Goal: Task Accomplishment & Management: Complete application form

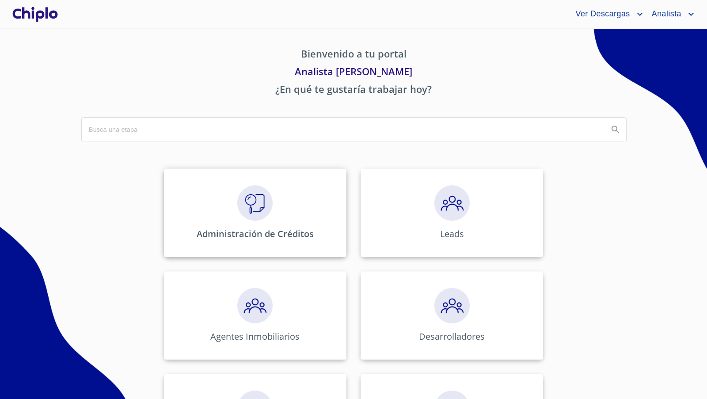
click at [272, 201] on div "Administración de Créditos" at bounding box center [255, 212] width 183 height 88
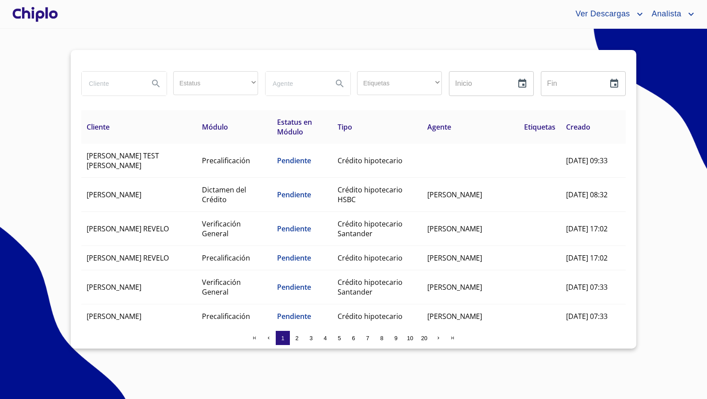
click at [119, 87] on input "search" at bounding box center [112, 84] width 60 height 24
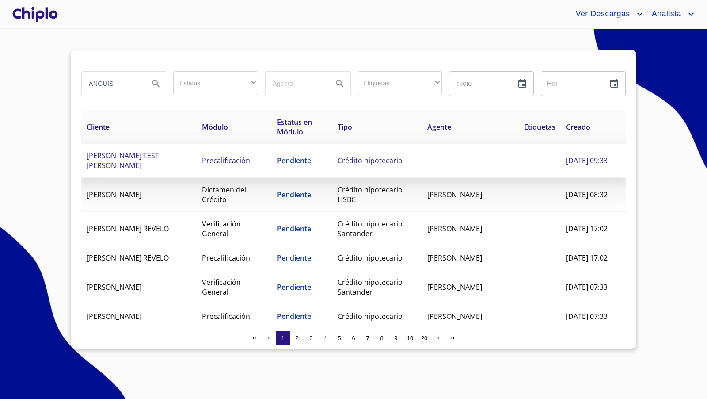
type input "ANGUIS"
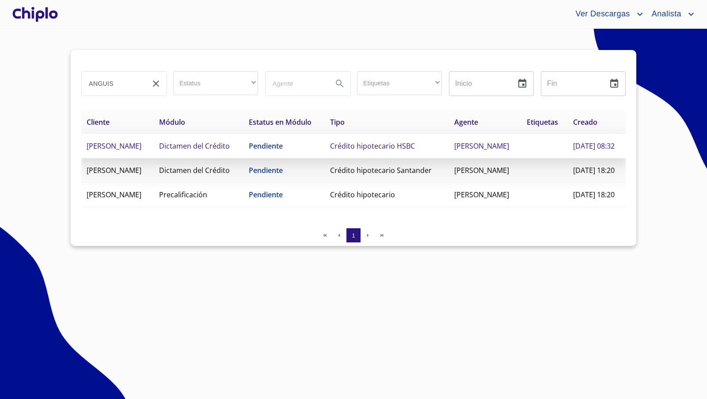
click at [154, 158] on td "[PERSON_NAME]" at bounding box center [117, 146] width 73 height 24
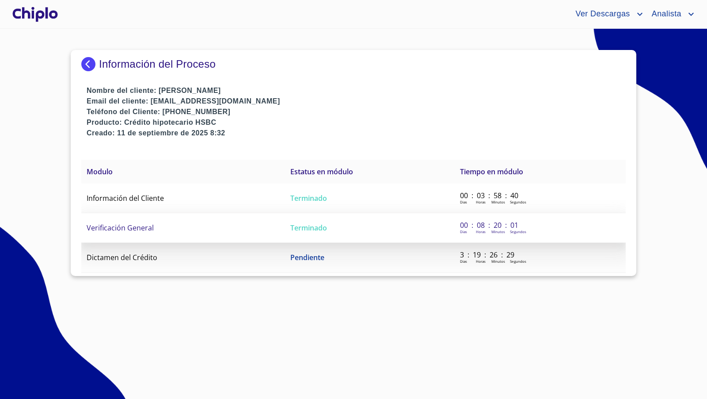
click at [122, 225] on span "Verificación General" at bounding box center [120, 228] width 67 height 10
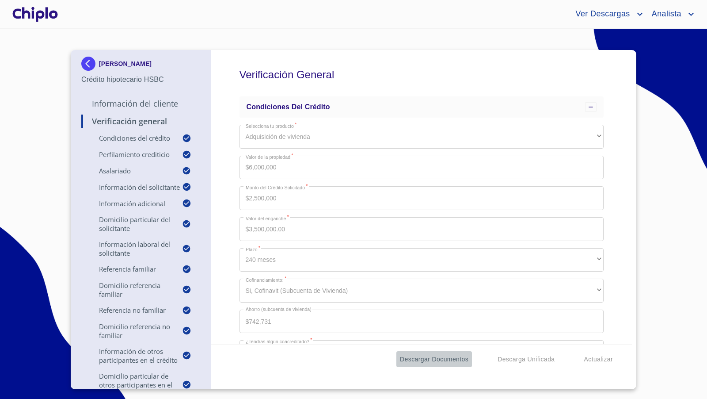
click at [439, 359] on span "Descargar Documentos" at bounding box center [434, 359] width 69 height 11
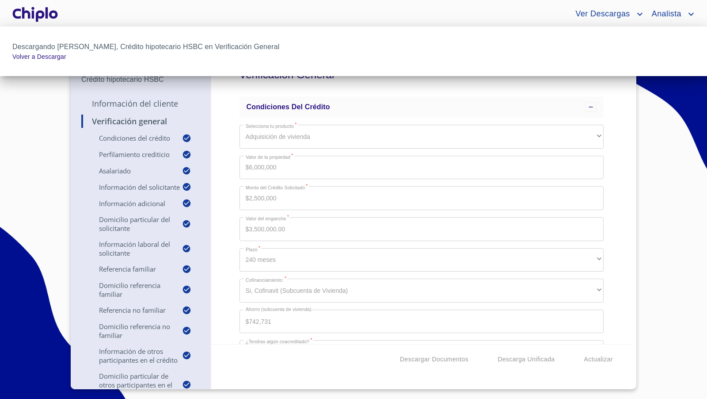
click at [35, 195] on div at bounding box center [353, 199] width 707 height 399
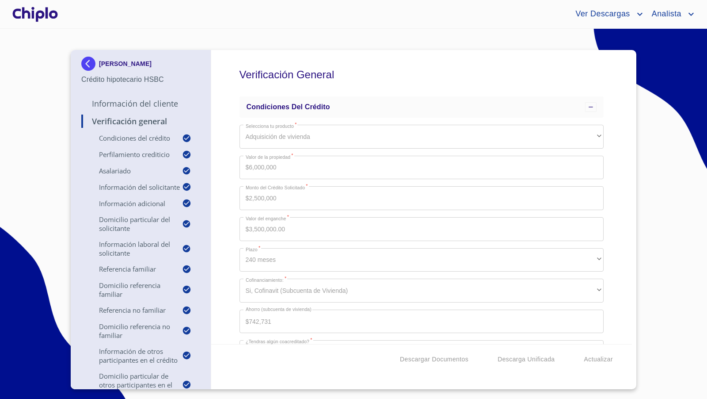
click at [49, 15] on div at bounding box center [35, 14] width 49 height 28
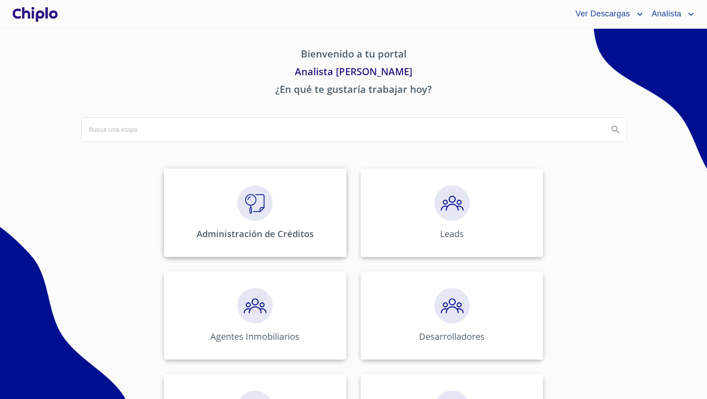
click at [248, 205] on img at bounding box center [254, 202] width 35 height 35
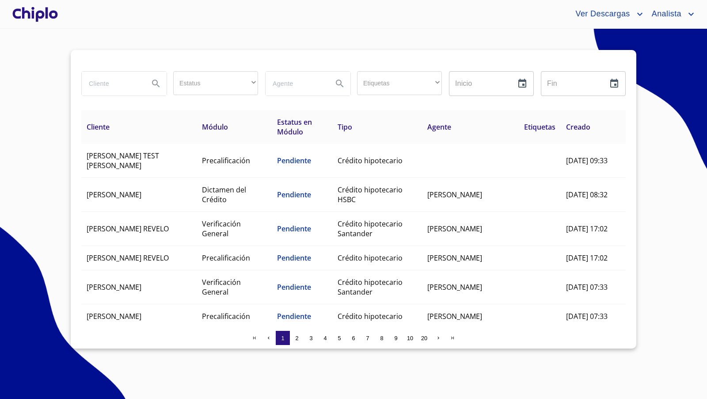
click at [111, 83] on input "search" at bounding box center [112, 84] width 60 height 24
type input "[PERSON_NAME]"
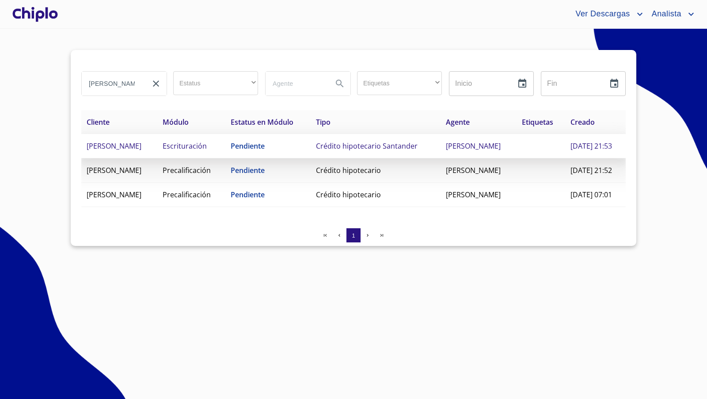
click at [225, 158] on td "Escrituración" at bounding box center [191, 146] width 68 height 24
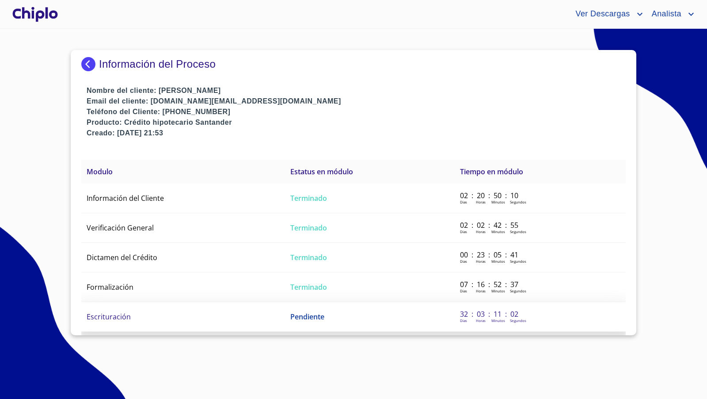
click at [161, 310] on td "Escrituración" at bounding box center [183, 317] width 204 height 30
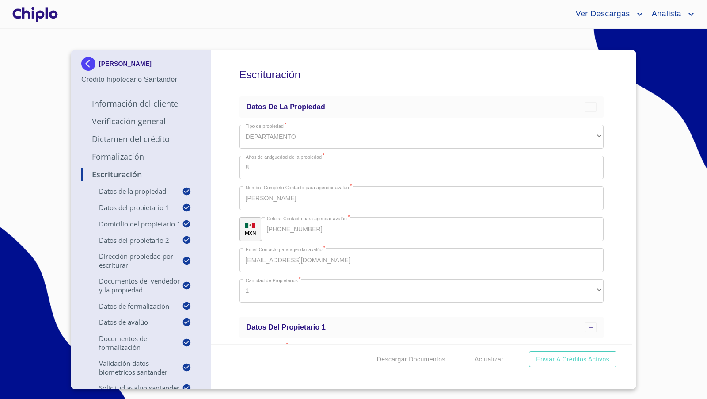
click at [612, 249] on div "Escrituración Datos de la propiedad Tipo de propiedad   * DEPARTAMENTO ​ Años d…" at bounding box center [421, 197] width 421 height 294
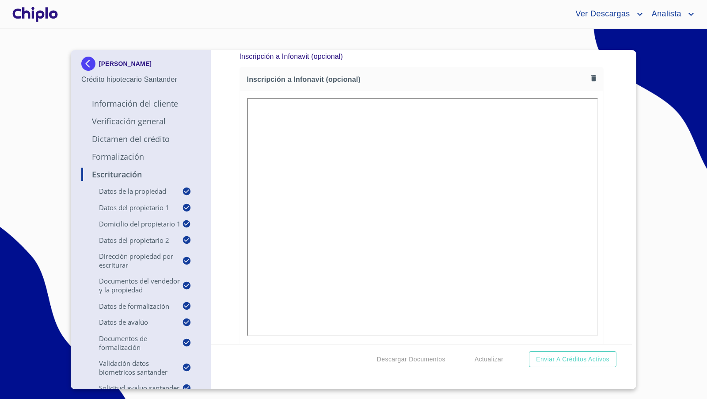
scroll to position [5818, 0]
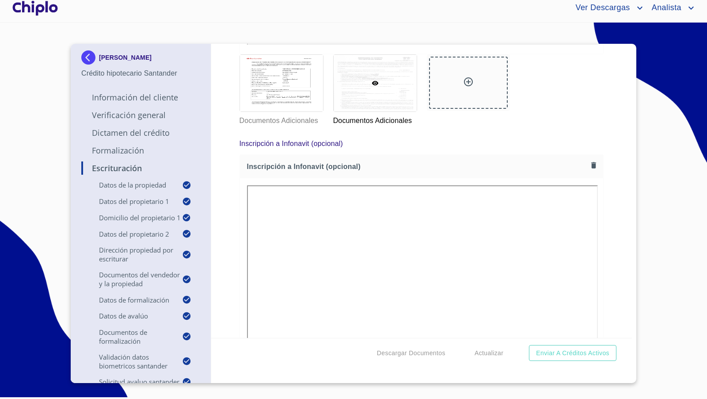
click at [600, 267] on div "Escrituración Datos de la propiedad Tipo de propiedad   * DEPARTAMENTO ​ Años d…" at bounding box center [421, 191] width 421 height 294
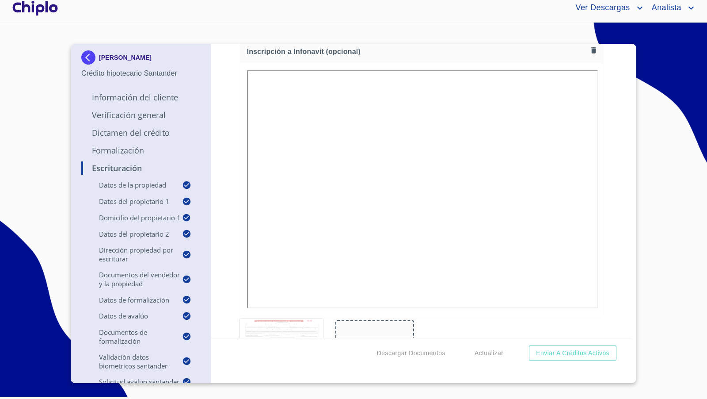
scroll to position [5848, 0]
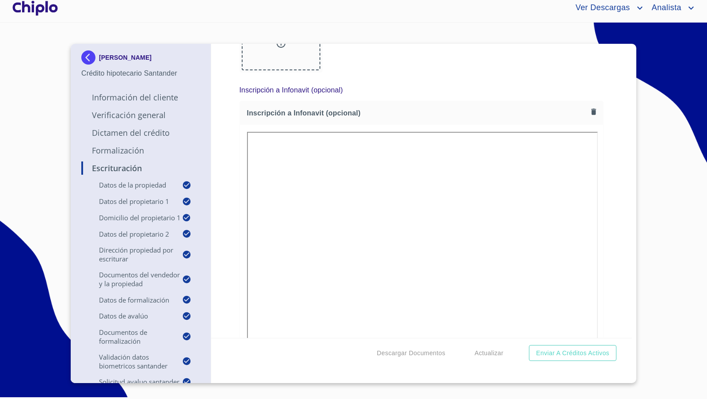
click at [610, 141] on div "Escrituración Datos de la propiedad Tipo de propiedad   * DEPARTAMENTO ​ Años d…" at bounding box center [421, 191] width 421 height 294
click at [619, 230] on div "Escrituración Datos de la propiedad Tipo de propiedad   * DEPARTAMENTO ​ Años d…" at bounding box center [421, 191] width 421 height 294
copy p "[PERSON_NAME]"
drag, startPoint x: 131, startPoint y: 62, endPoint x: 49, endPoint y: 150, distance: 120.1
click at [49, 150] on section "[PERSON_NAME] Crédito hipotecario Santander Información del Cliente Verificació…" at bounding box center [353, 208] width 707 height 370
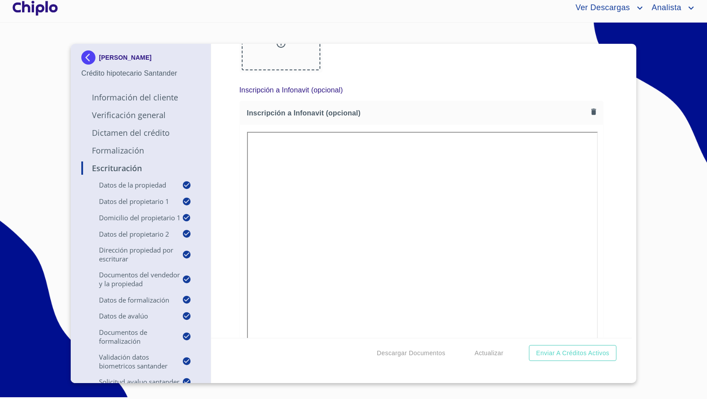
click at [49, 150] on section "[PERSON_NAME] Crédito hipotecario Santander Información del Cliente Verificació…" at bounding box center [353, 208] width 707 height 370
click at [286, 70] on div at bounding box center [281, 44] width 79 height 52
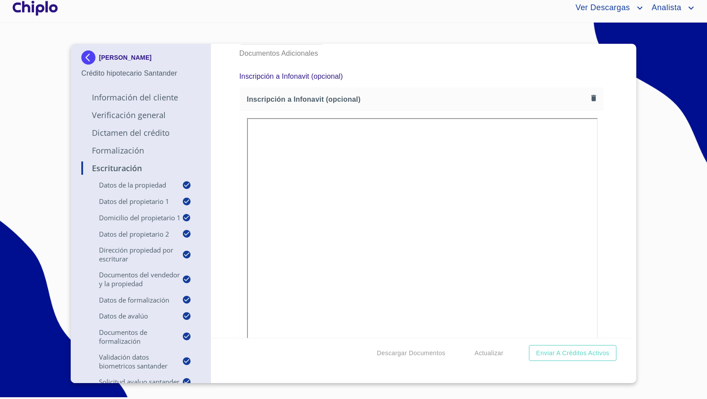
scroll to position [5886, 0]
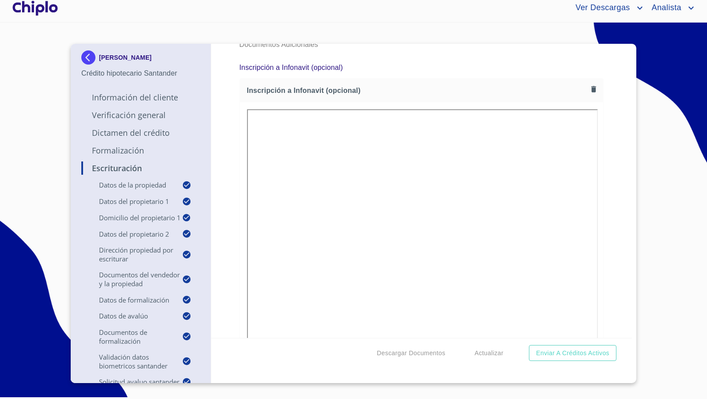
click at [613, 236] on div "Escrituración Datos de la propiedad Tipo de propiedad   * DEPARTAMENTO ​ Años d…" at bounding box center [421, 191] width 421 height 294
click at [46, 8] on div at bounding box center [35, 8] width 49 height 28
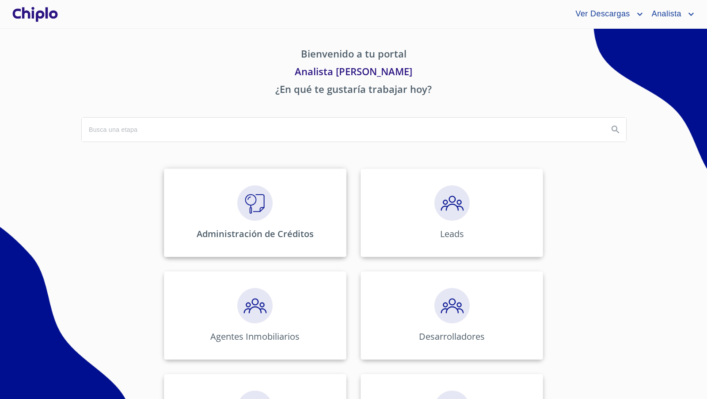
click at [249, 187] on img at bounding box center [254, 202] width 35 height 35
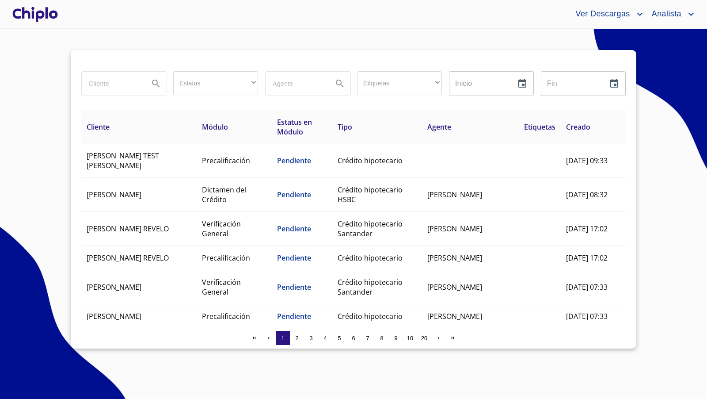
drag, startPoint x: 111, startPoint y: 86, endPoint x: 117, endPoint y: 84, distance: 6.2
click at [111, 86] on input "search" at bounding box center [112, 84] width 60 height 24
type input "cabrera"
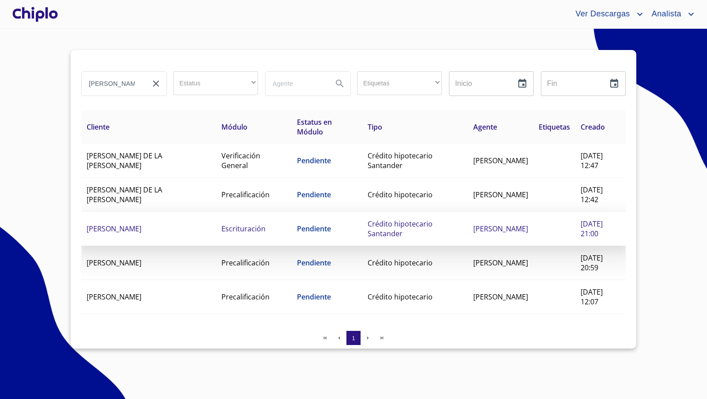
click at [292, 228] on td "Pendiente" at bounding box center [327, 229] width 70 height 34
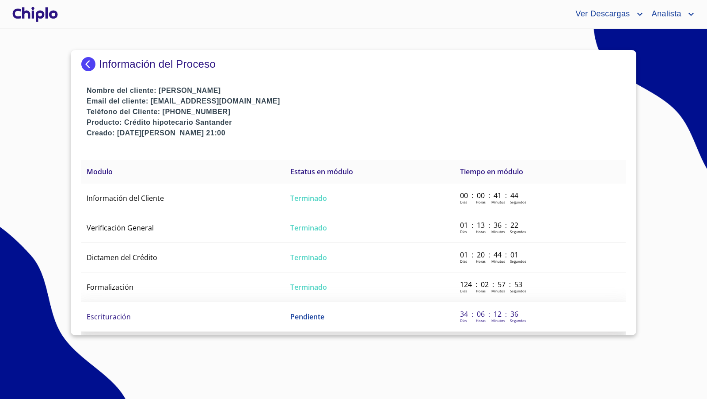
click at [124, 313] on span "Escrituración" at bounding box center [109, 317] width 44 height 10
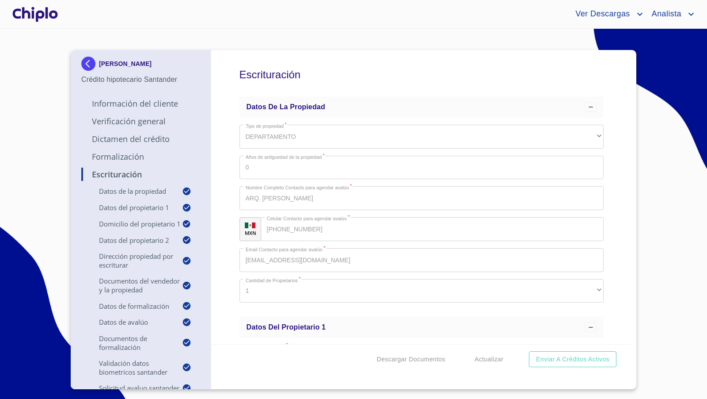
click at [619, 192] on div "Escrituración Datos de la propiedad Tipo de propiedad   * DEPARTAMENTO ​ Años d…" at bounding box center [421, 197] width 421 height 294
click at [38, 15] on div at bounding box center [35, 14] width 49 height 28
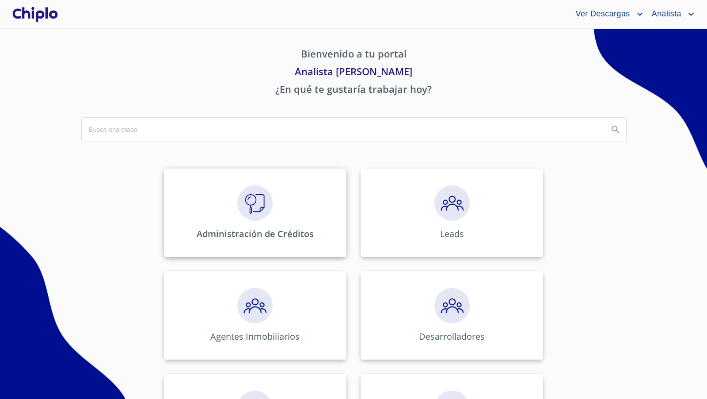
click at [254, 209] on img at bounding box center [254, 202] width 35 height 35
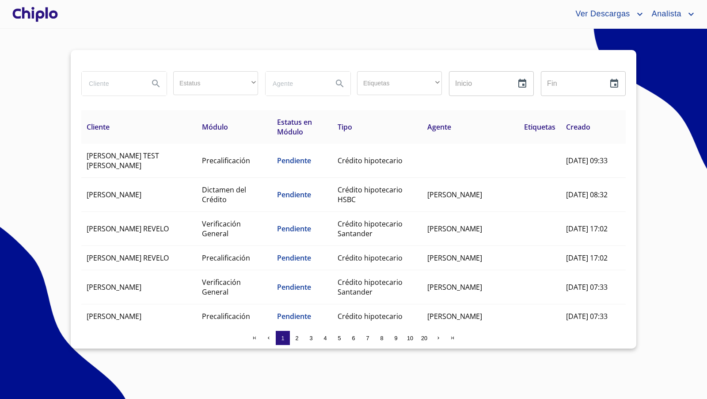
click at [116, 84] on input "search" at bounding box center [112, 84] width 60 height 24
type input "carlos ma"
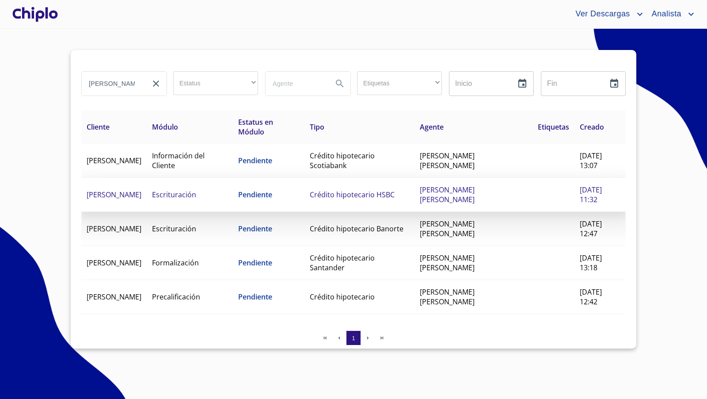
click at [359, 192] on span "Crédito hipotecario HSBC" at bounding box center [352, 195] width 85 height 10
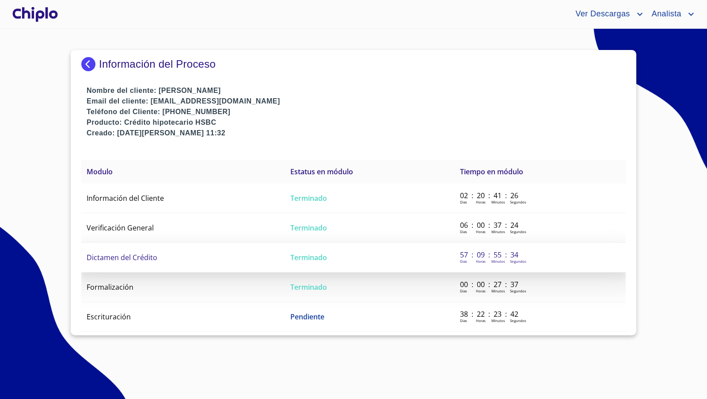
click at [169, 254] on td "Dictamen del Crédito" at bounding box center [183, 258] width 204 height 30
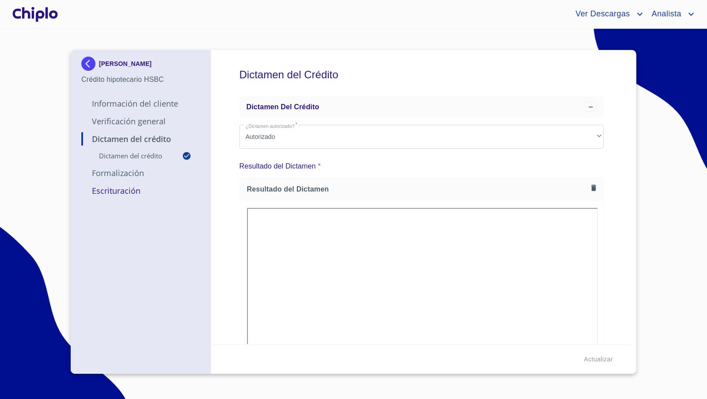
click at [618, 190] on div "Dictamen del Crédito Dictamen del crédito ¿Dictamen autorizado?   * Autorizado …" at bounding box center [421, 197] width 421 height 294
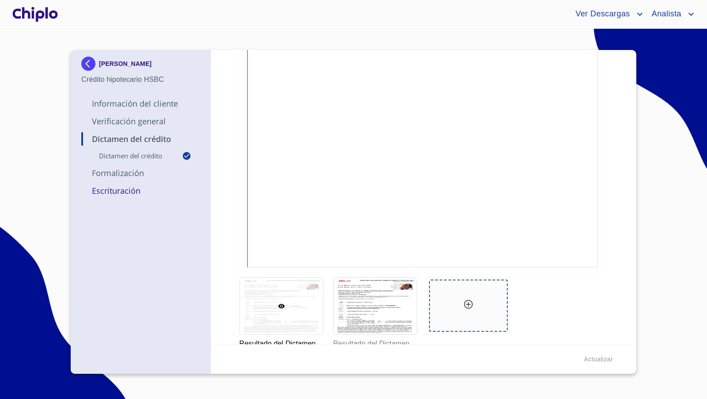
scroll to position [176, 0]
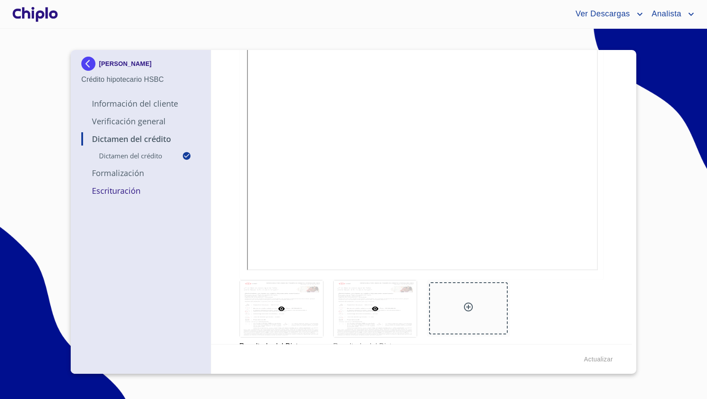
click at [373, 318] on div at bounding box center [375, 308] width 83 height 57
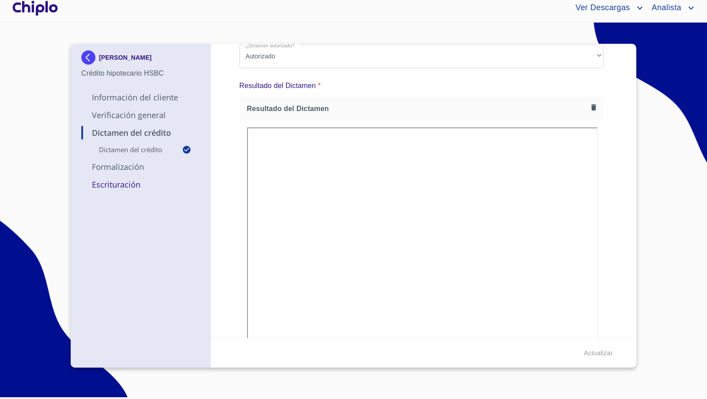
scroll to position [72, 0]
click at [592, 109] on icon "button" at bounding box center [594, 110] width 5 height 6
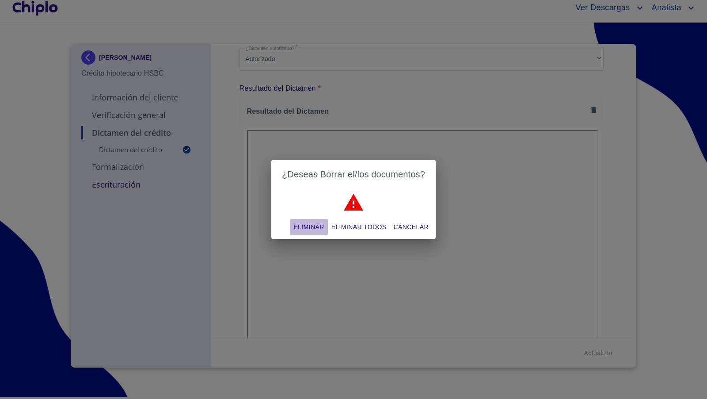
click at [306, 225] on span "Eliminar" at bounding box center [309, 227] width 31 height 11
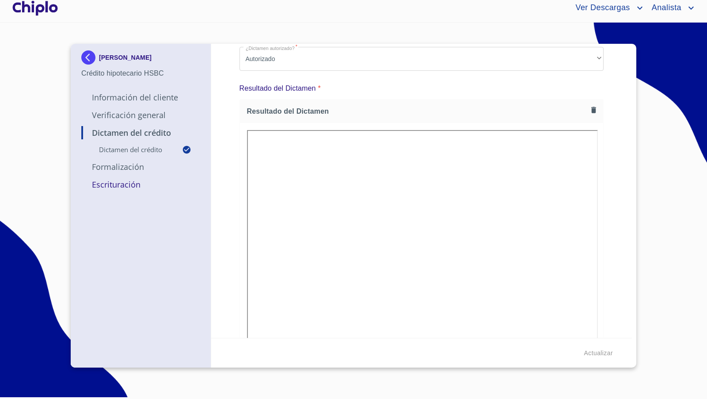
click at [52, 11] on div at bounding box center [35, 8] width 49 height 28
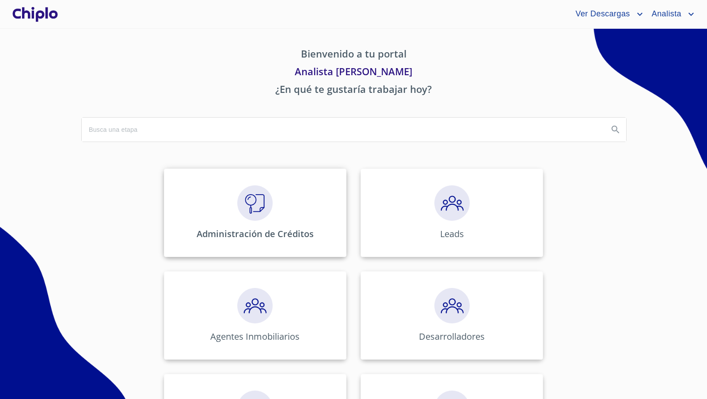
click at [253, 204] on img at bounding box center [254, 202] width 35 height 35
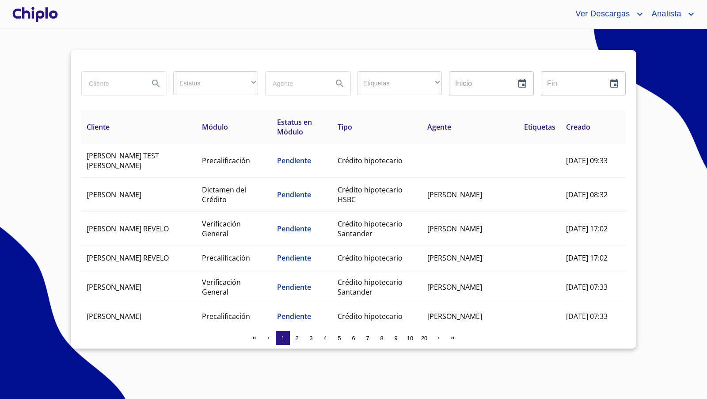
click at [103, 83] on input "search" at bounding box center [112, 84] width 60 height 24
type input "carlos ma"
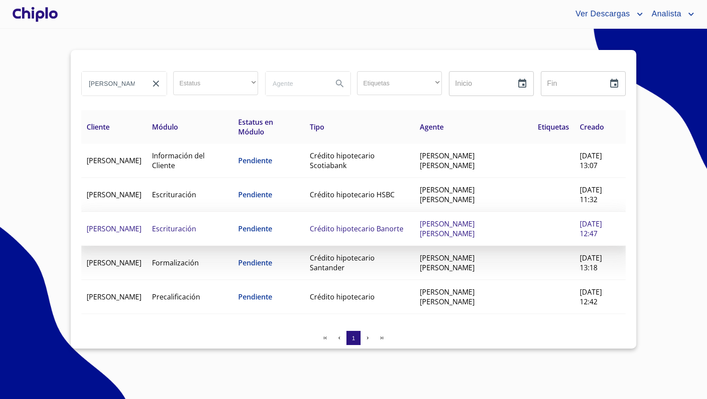
click at [366, 230] on td "Crédito hipotecario Banorte" at bounding box center [360, 229] width 110 height 34
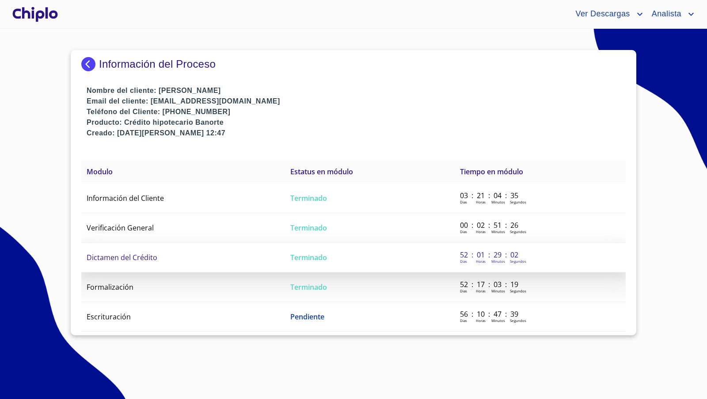
click at [146, 258] on span "Dictamen del Crédito" at bounding box center [122, 257] width 71 height 10
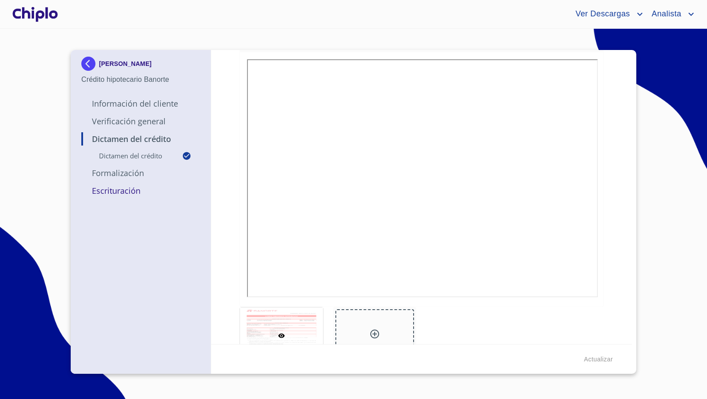
scroll to position [150, 0]
click at [603, 227] on div "Dictamen del Crédito Dictamen del crédito ¿Dictamen autorizado?   * Autorizado …" at bounding box center [421, 197] width 421 height 294
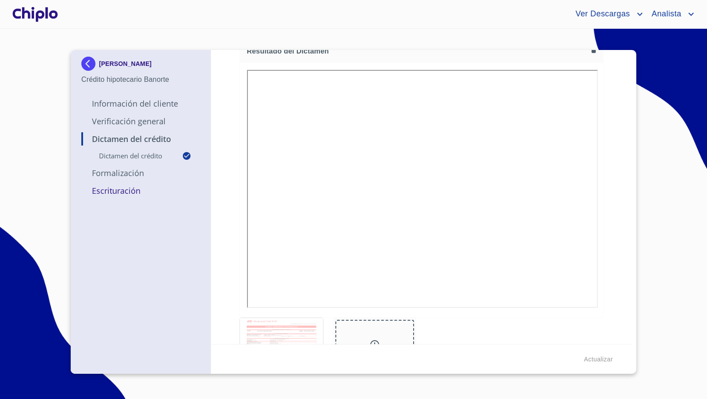
click at [55, 17] on div at bounding box center [35, 14] width 49 height 28
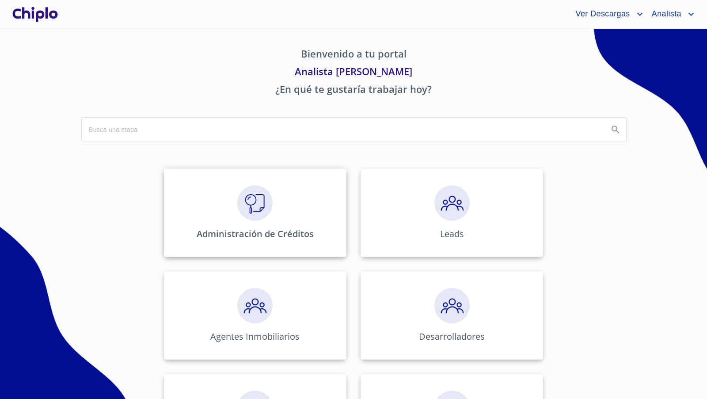
click at [233, 210] on div "Administración de Créditos" at bounding box center [255, 212] width 183 height 88
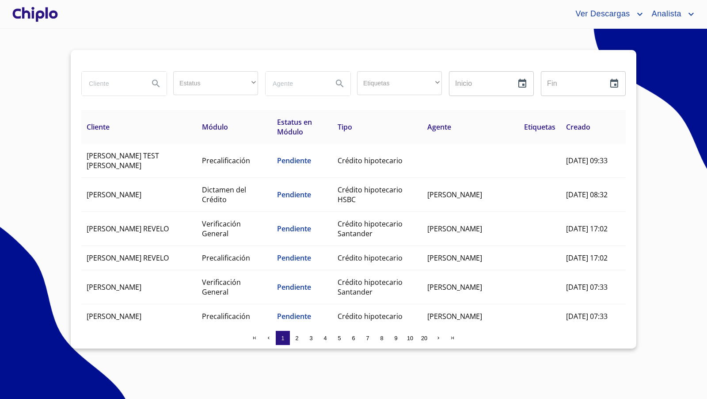
click at [110, 85] on input "search" at bounding box center [112, 84] width 60 height 24
type input "santia"
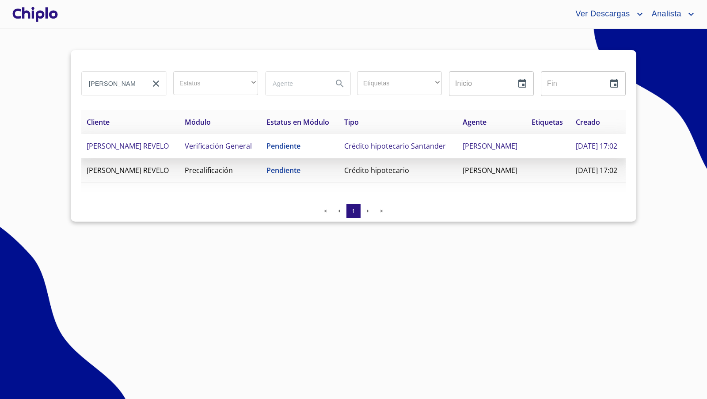
click at [197, 151] on span "Verificación General" at bounding box center [218, 146] width 67 height 10
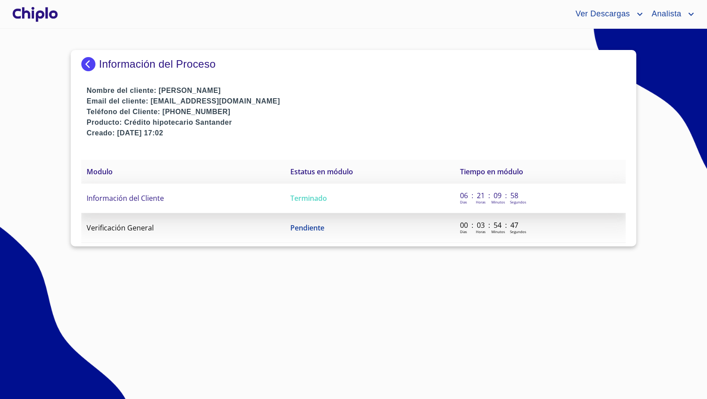
click at [164, 193] on td "Información del Cliente" at bounding box center [183, 198] width 204 height 30
